Goal: Information Seeking & Learning: Learn about a topic

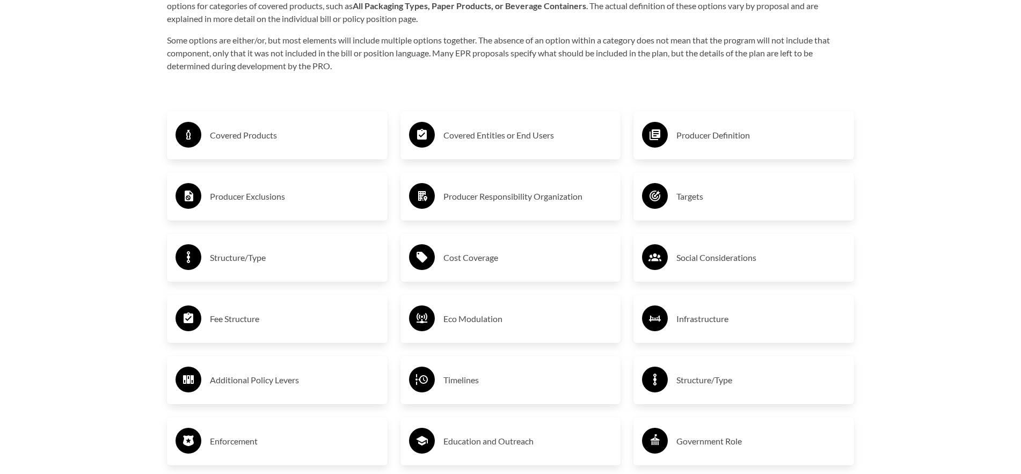
scroll to position [2171, 0]
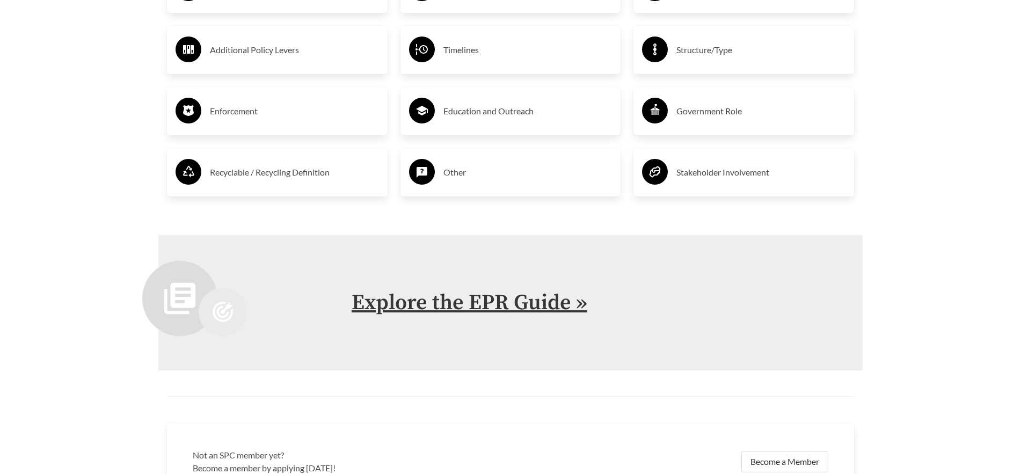
click at [401, 309] on link "Explore the EPR Guide »" at bounding box center [470, 302] width 236 height 27
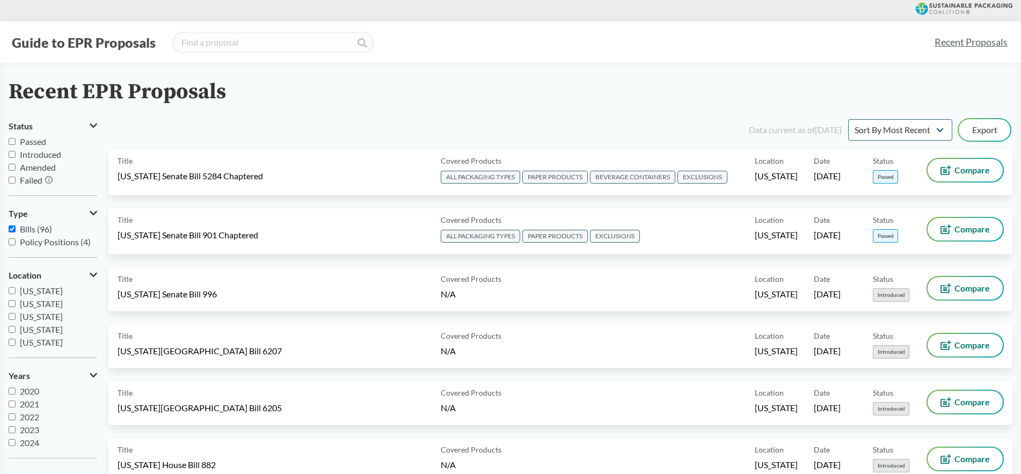
click at [30, 142] on span "Passed" at bounding box center [33, 141] width 26 height 10
click at [16, 142] on input "Passed" at bounding box center [12, 141] width 7 height 7
checkbox input "true"
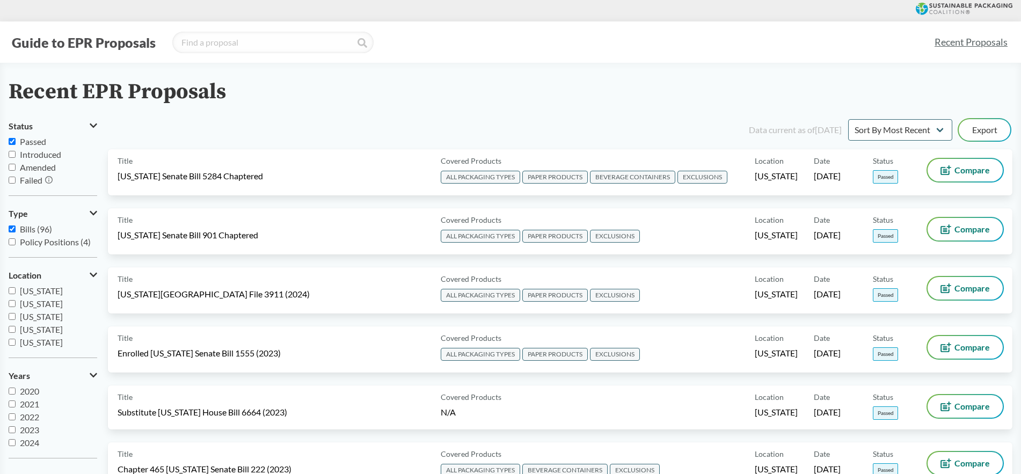
click at [93, 274] on icon at bounding box center [94, 275] width 8 height 9
click at [92, 275] on icon at bounding box center [94, 275] width 5 height 9
click at [33, 317] on span "[US_STATE]" at bounding box center [41, 320] width 43 height 10
click at [16, 317] on input "[US_STATE]" at bounding box center [12, 319] width 7 height 7
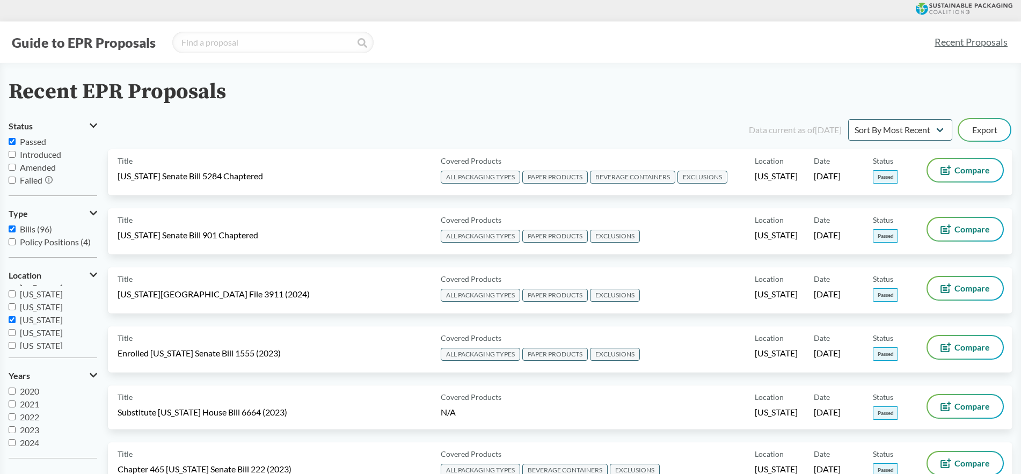
checkbox input "true"
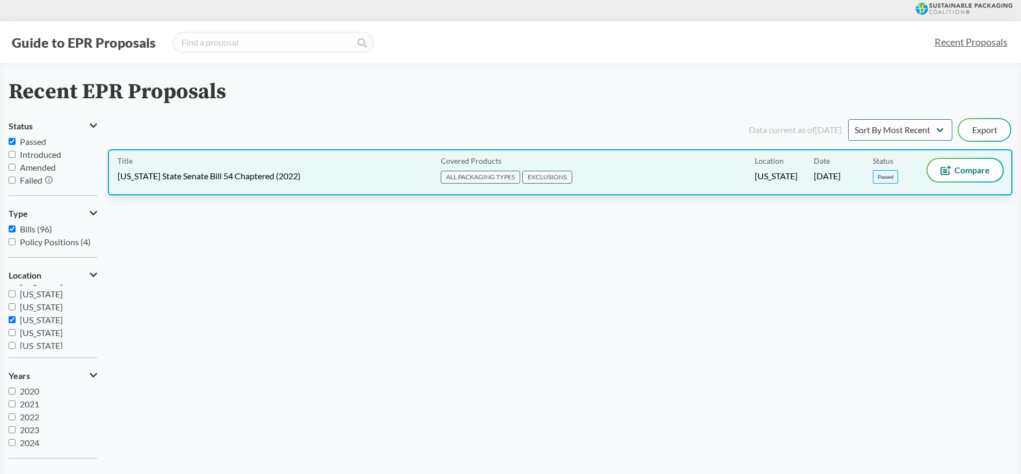
click at [232, 186] on div "Title [US_STATE] State Senate Bill 54 Chaptered (2022) Covered Products ALL PAC…" at bounding box center [560, 172] width 905 height 46
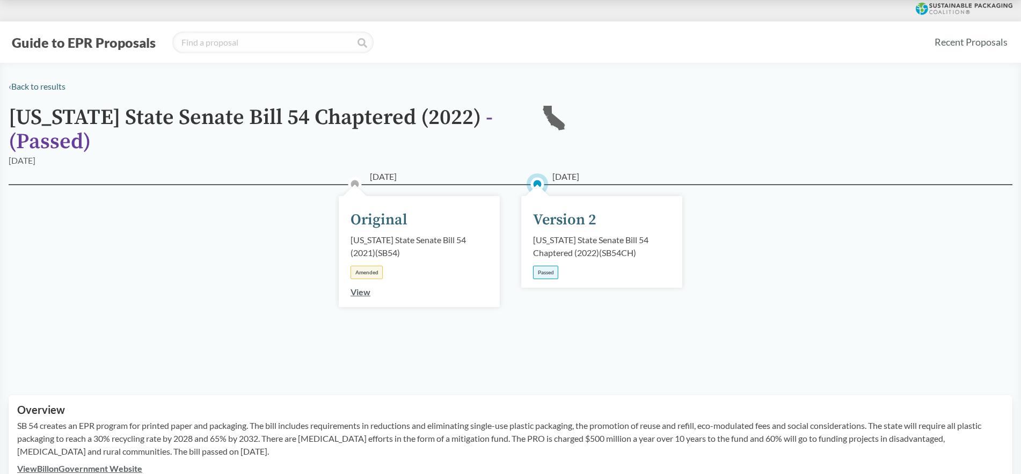
click at [598, 251] on div "[US_STATE] State Senate Bill 54 Chaptered (2022) ( SB54CH )" at bounding box center [601, 247] width 137 height 26
